Goal: Browse casually: Explore the website without a specific task or goal

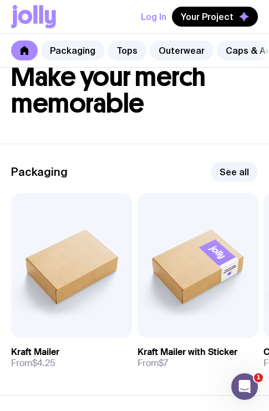
scroll to position [29, 0]
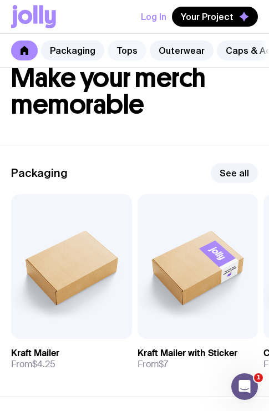
click at [141, 49] on link "Tops" at bounding box center [127, 51] width 39 height 20
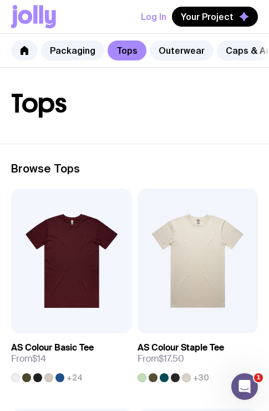
scroll to position [16, 0]
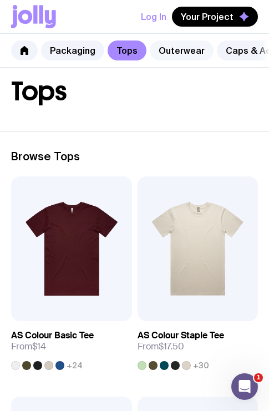
click at [175, 52] on link "Outerwear" at bounding box center [182, 51] width 64 height 20
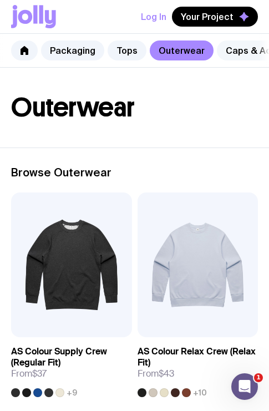
click at [228, 51] on link "Caps & Accessories" at bounding box center [270, 51] width 106 height 20
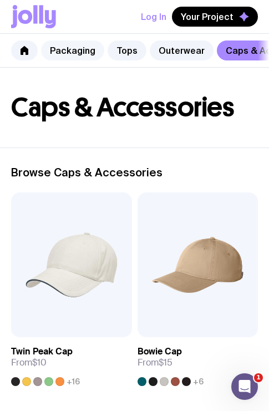
click at [58, 52] on link "Packaging" at bounding box center [72, 51] width 63 height 20
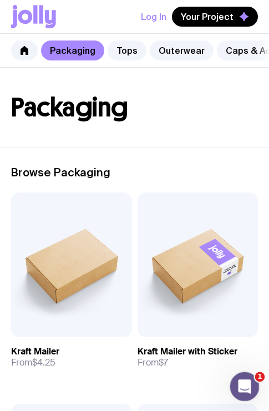
click at [245, 391] on icon "Open Intercom Messenger" at bounding box center [243, 385] width 18 height 18
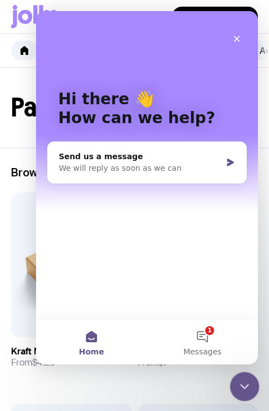
click at [247, 391] on icon "Close Intercom Messenger" at bounding box center [243, 385] width 13 height 13
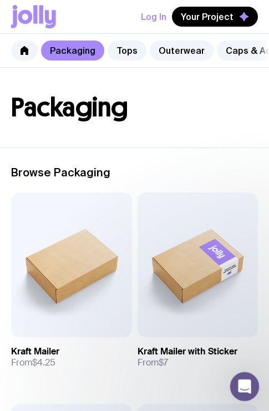
click at [247, 391] on icon "Open Intercom Messenger" at bounding box center [243, 385] width 18 height 18
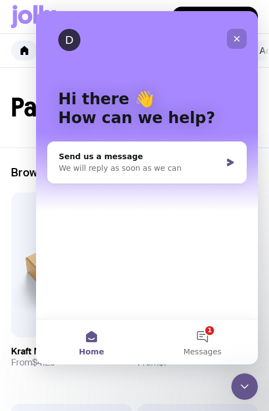
click at [236, 40] on icon "Close" at bounding box center [237, 38] width 9 height 9
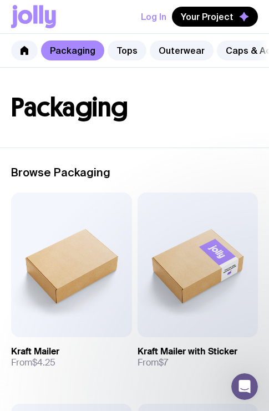
click at [269, 98] on html "Log In Your Project Packaging Tops Outerwear Caps & Accessories Drinkware Stati…" at bounding box center [134, 205] width 269 height 411
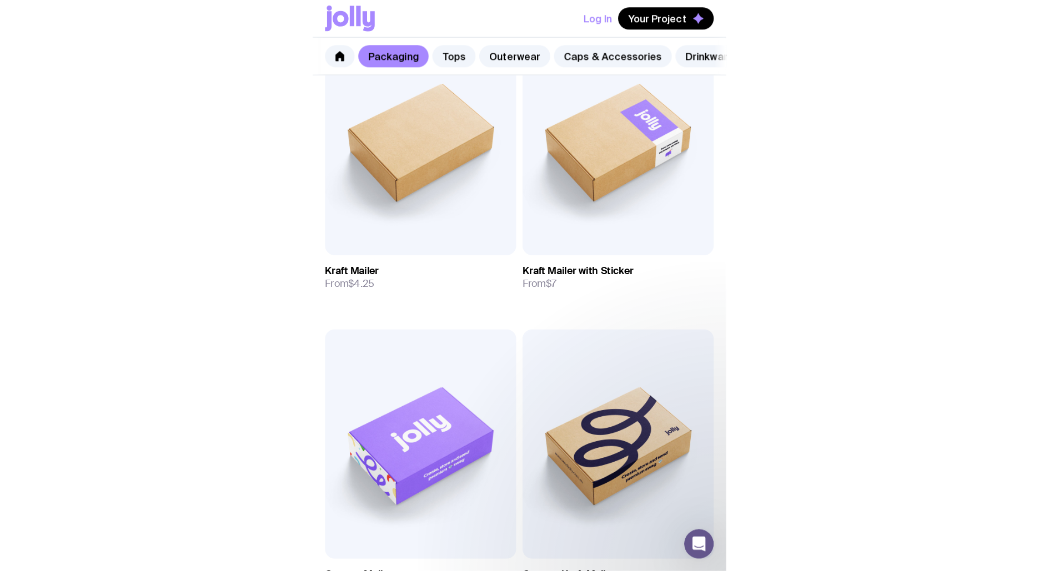
scroll to position [171, 0]
